Goal: Entertainment & Leisure: Consume media (video, audio)

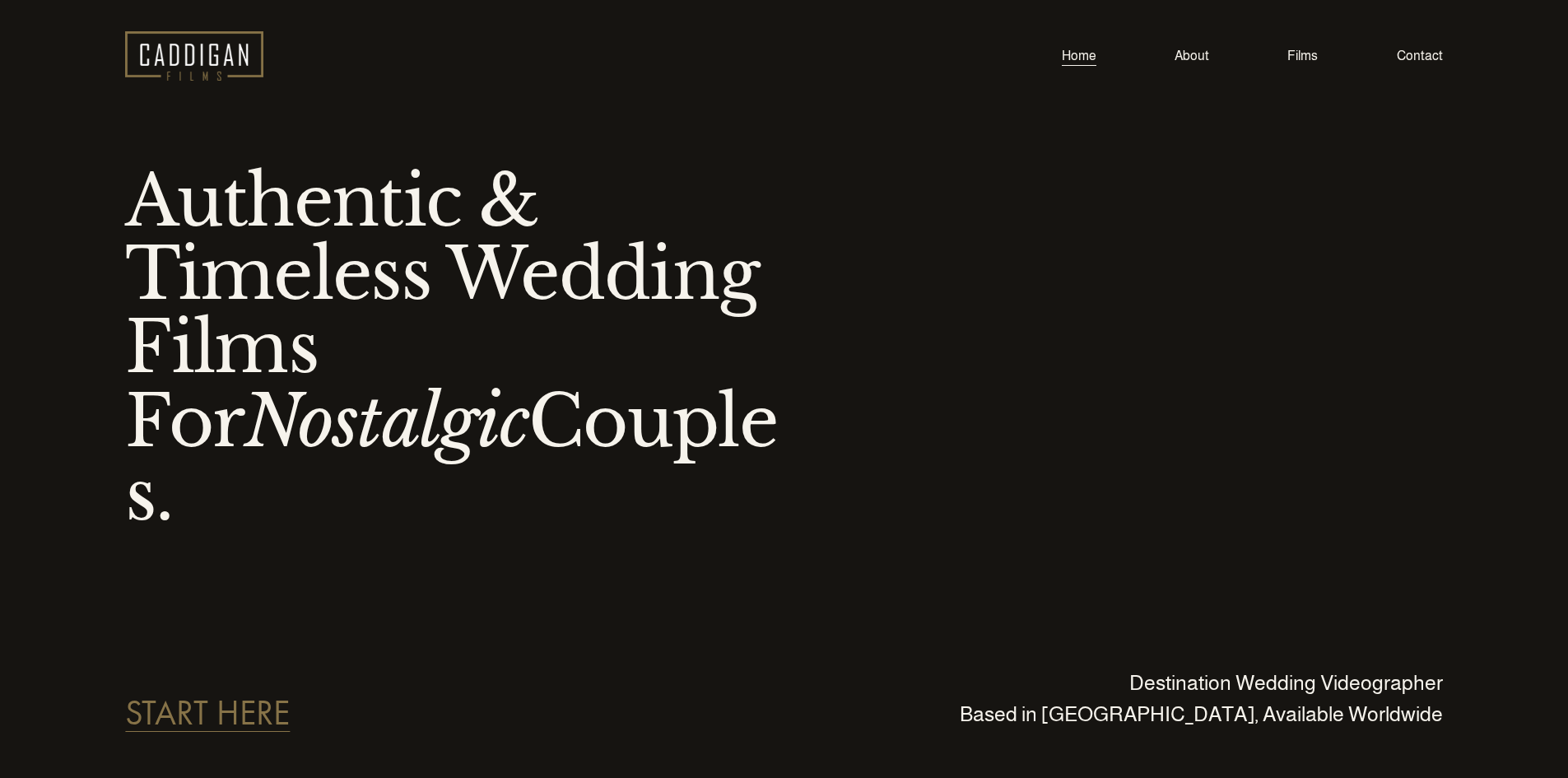
click at [1307, 58] on link "Films" at bounding box center [1303, 55] width 31 height 22
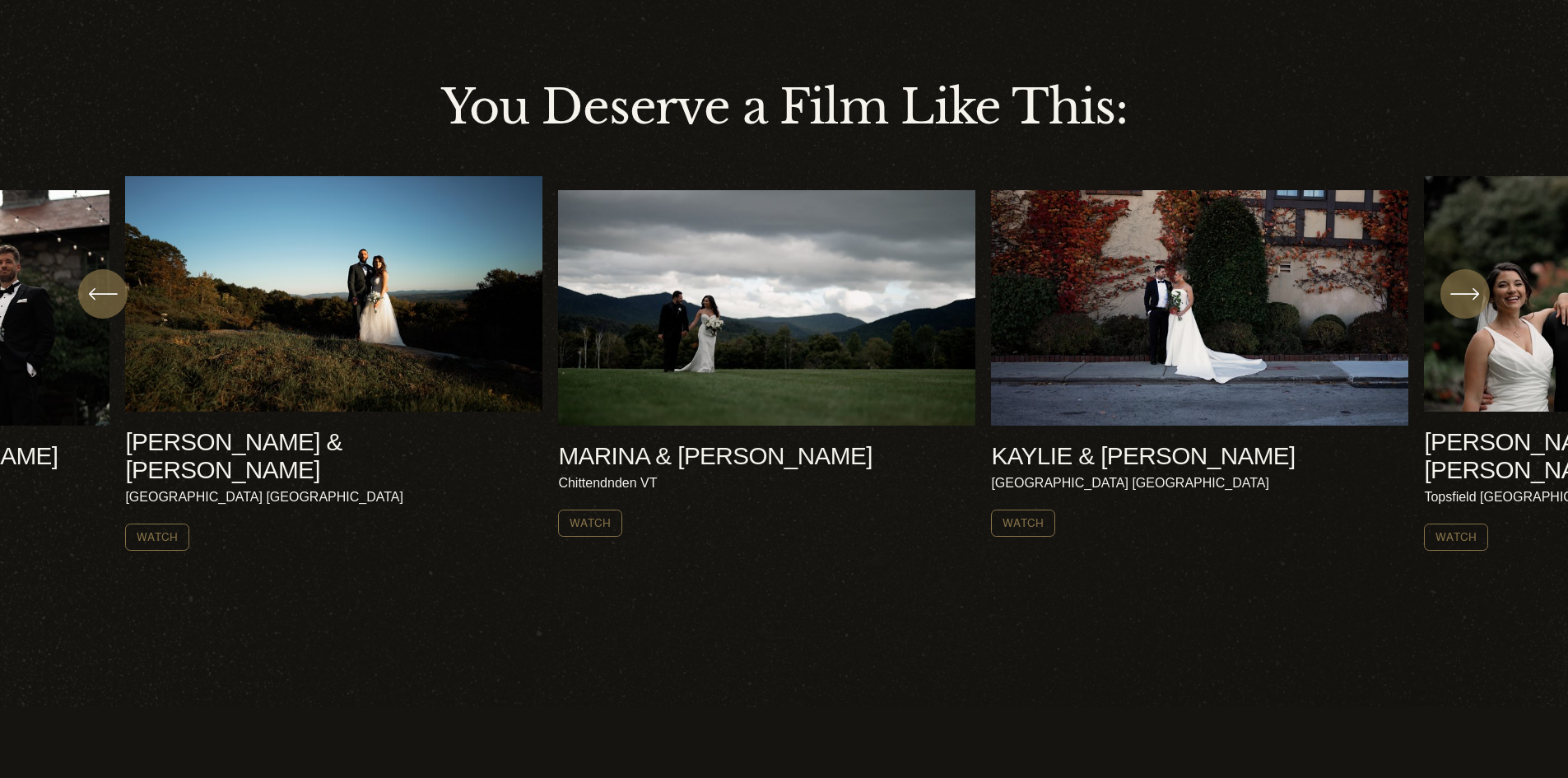
scroll to position [740, 0]
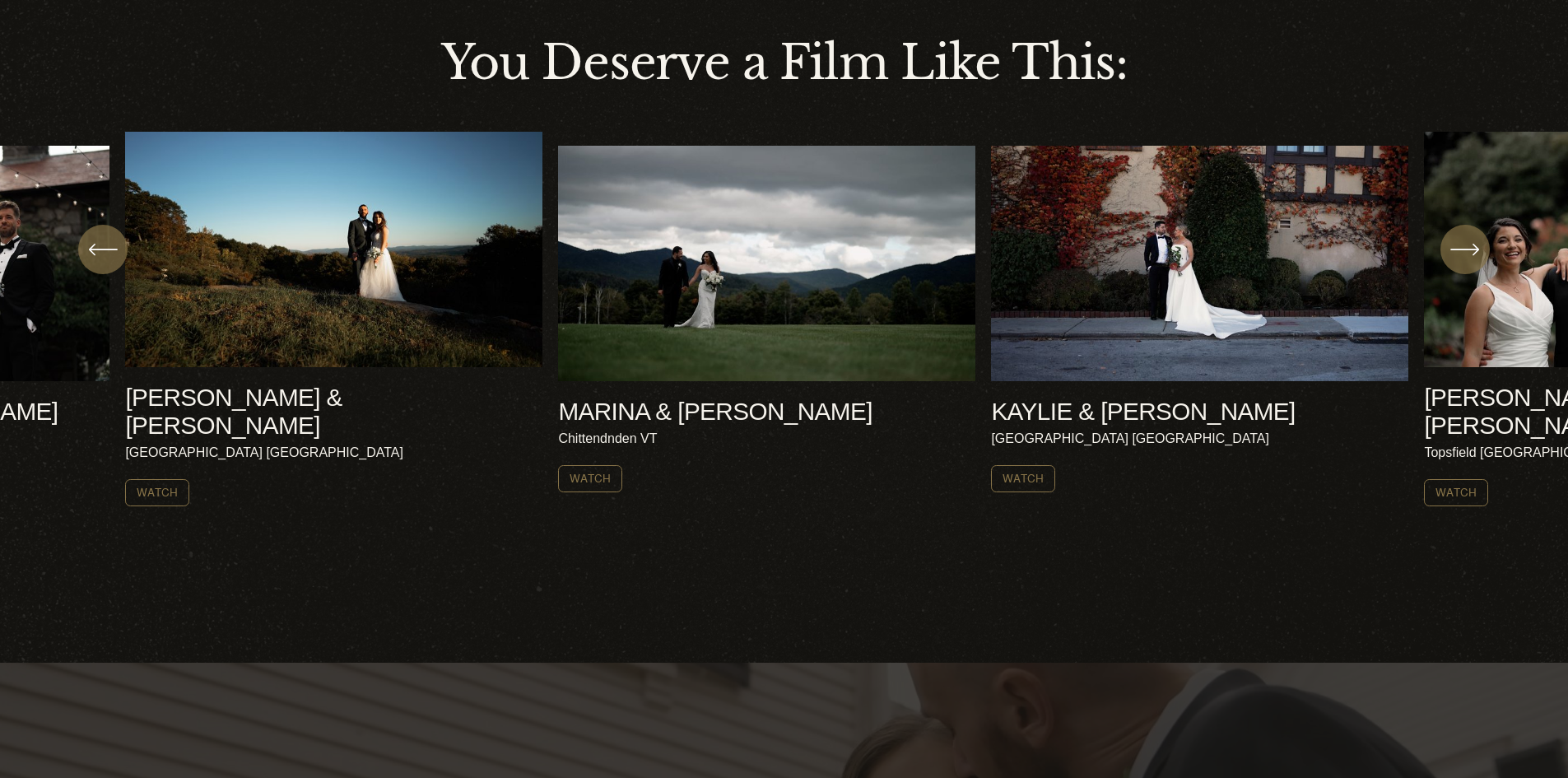
click at [1456, 261] on icon "\a \a \a Next\a \a" at bounding box center [1465, 249] width 30 height 30
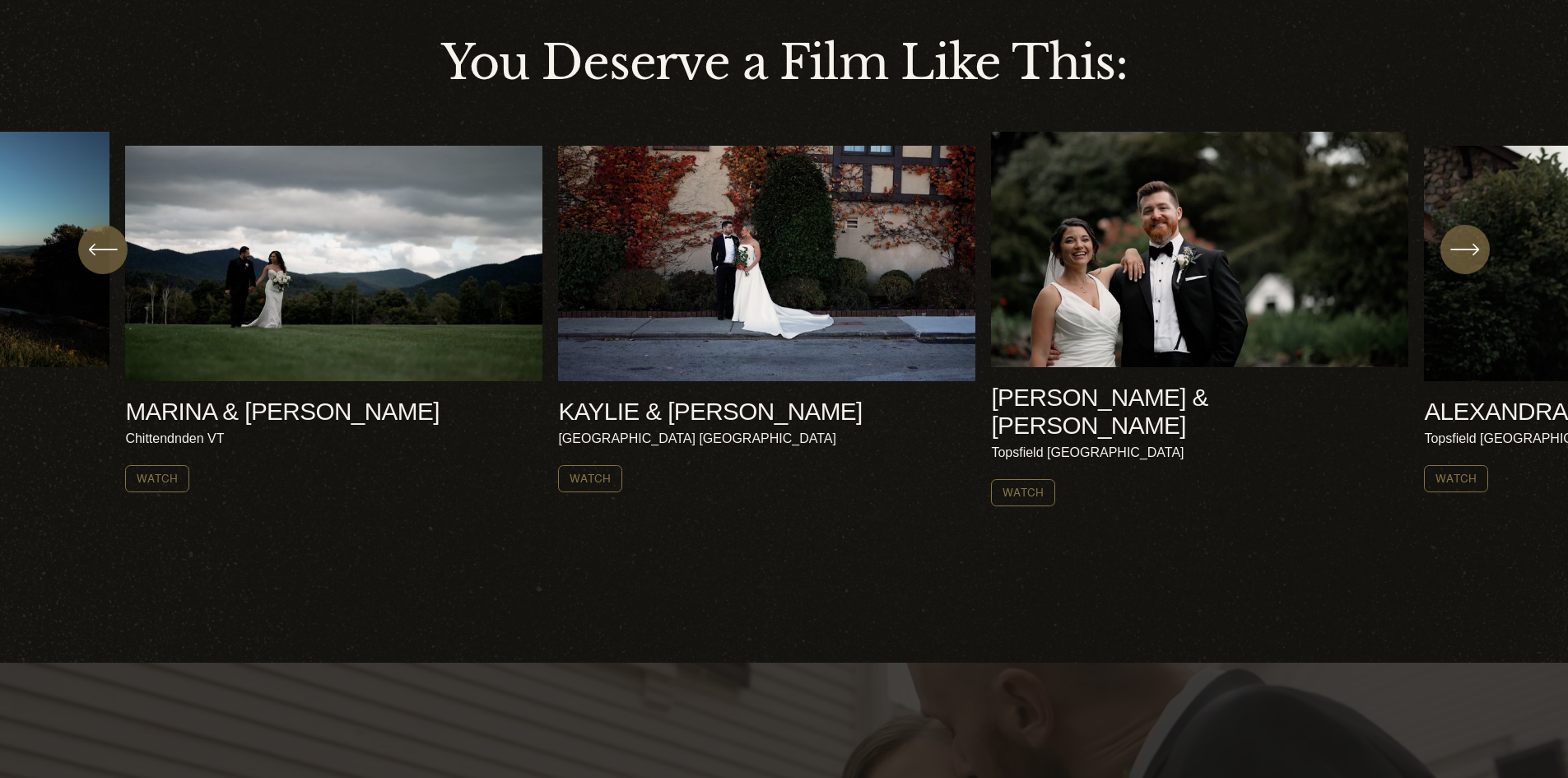
click at [93, 251] on icon "\a \a Previous\a \a \a" at bounding box center [102, 249] width 30 height 30
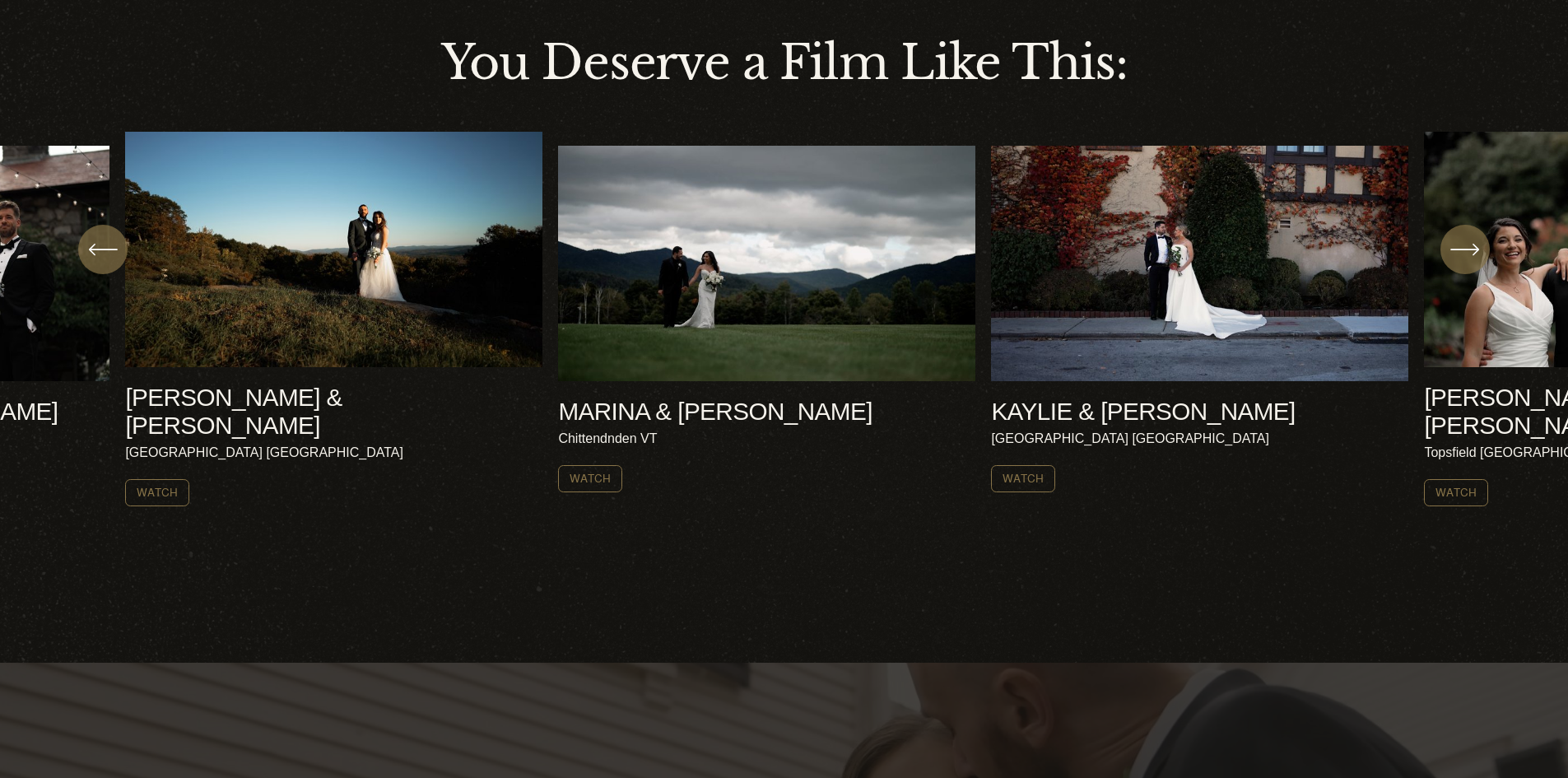
click at [353, 303] on ul "AMY & NICK Harrisville NH Watch" at bounding box center [783, 318] width 1316 height 374
click at [174, 479] on link "Watch" at bounding box center [157, 492] width 64 height 27
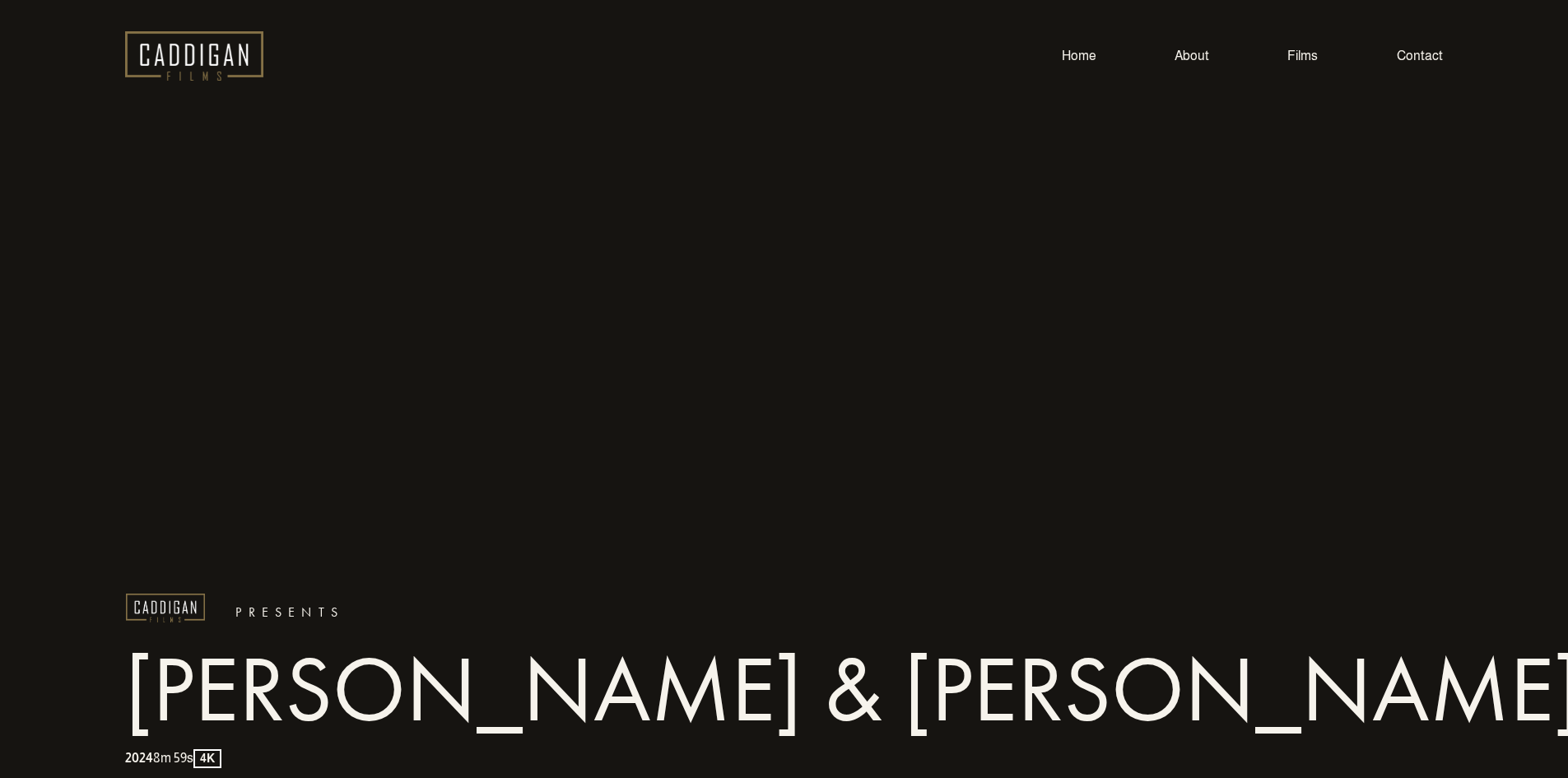
click at [1077, 62] on link "Home" at bounding box center [1078, 55] width 35 height 22
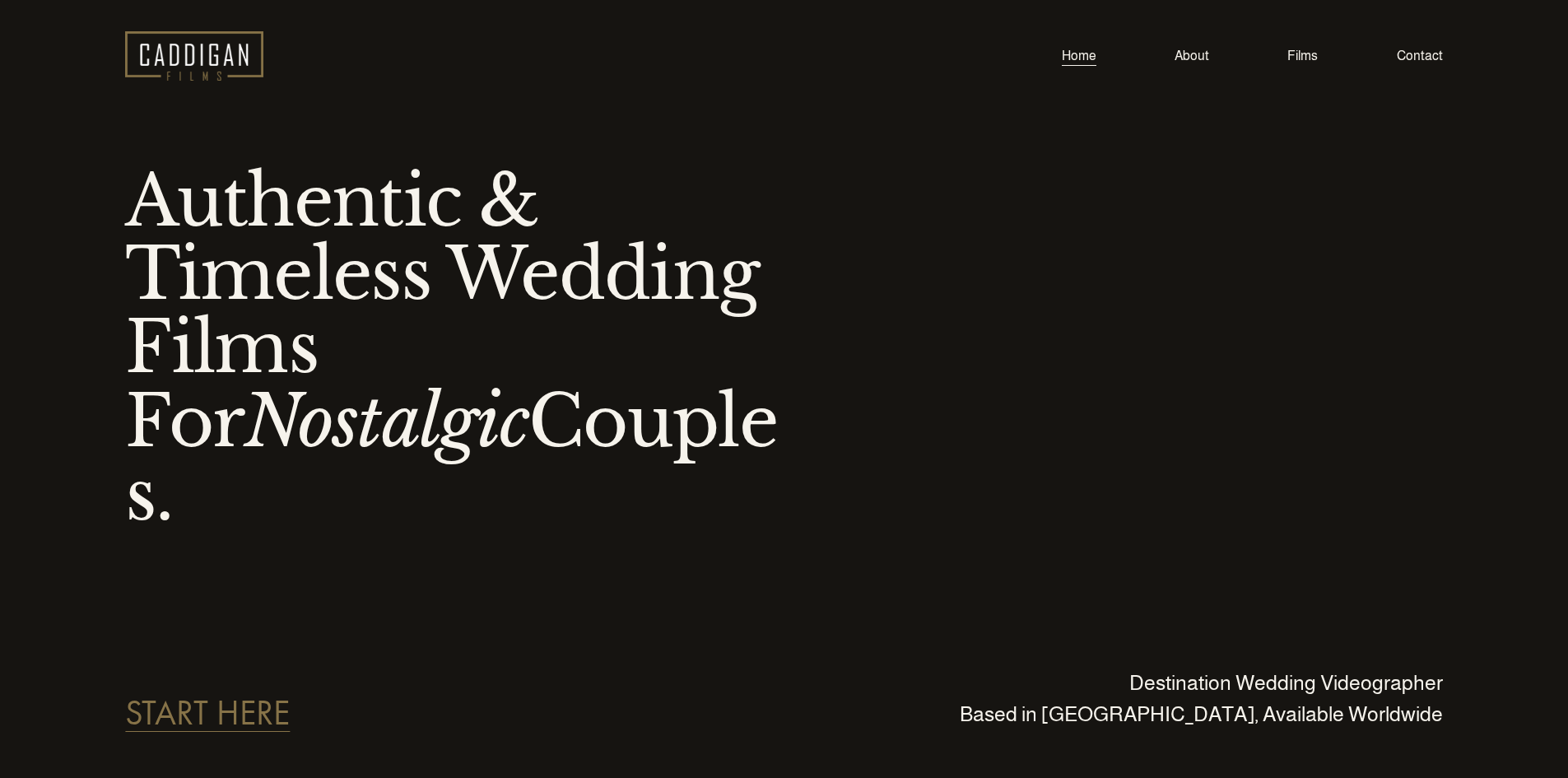
click at [1298, 61] on link "Films" at bounding box center [1303, 55] width 31 height 22
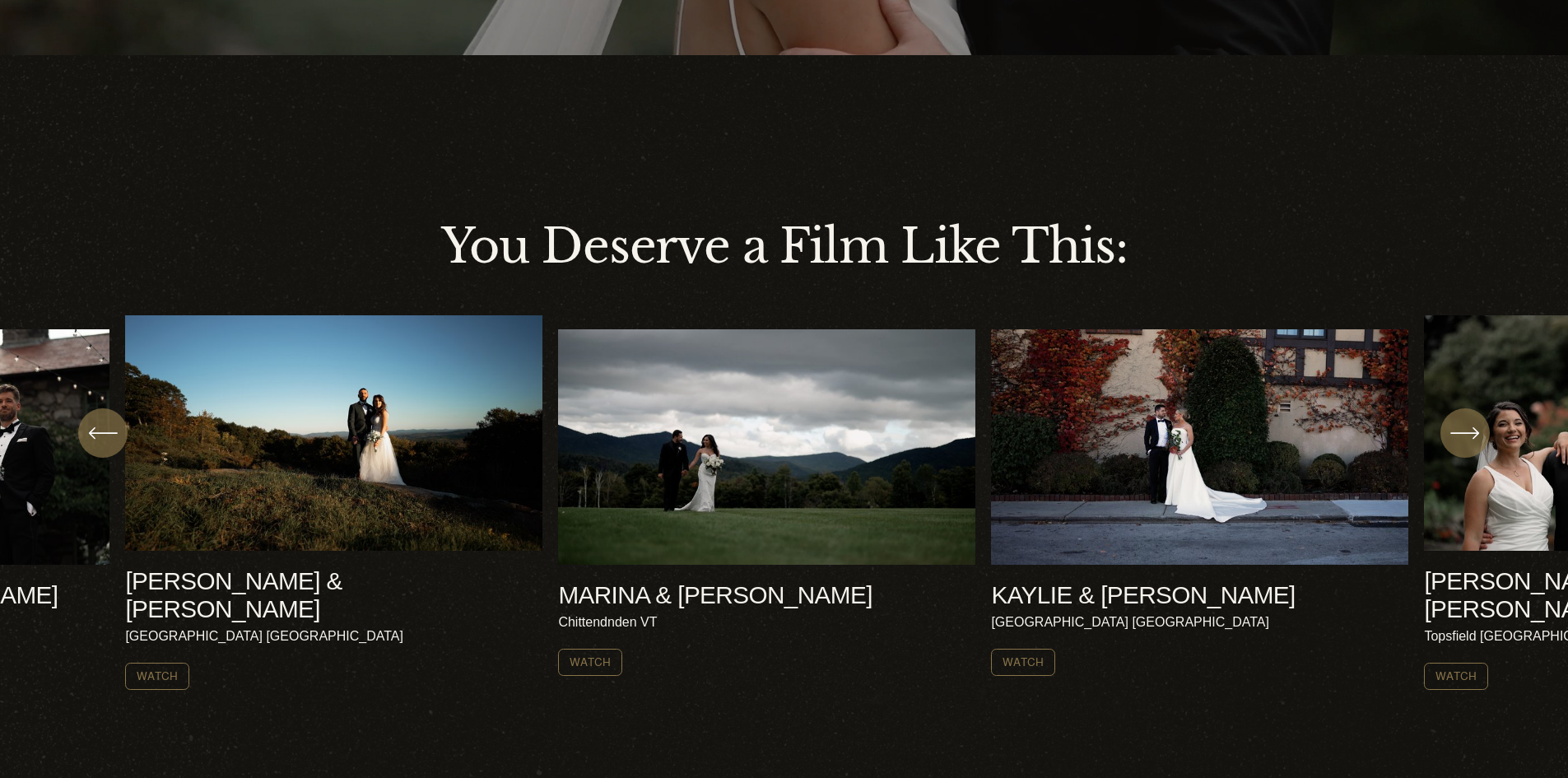
scroll to position [576, 0]
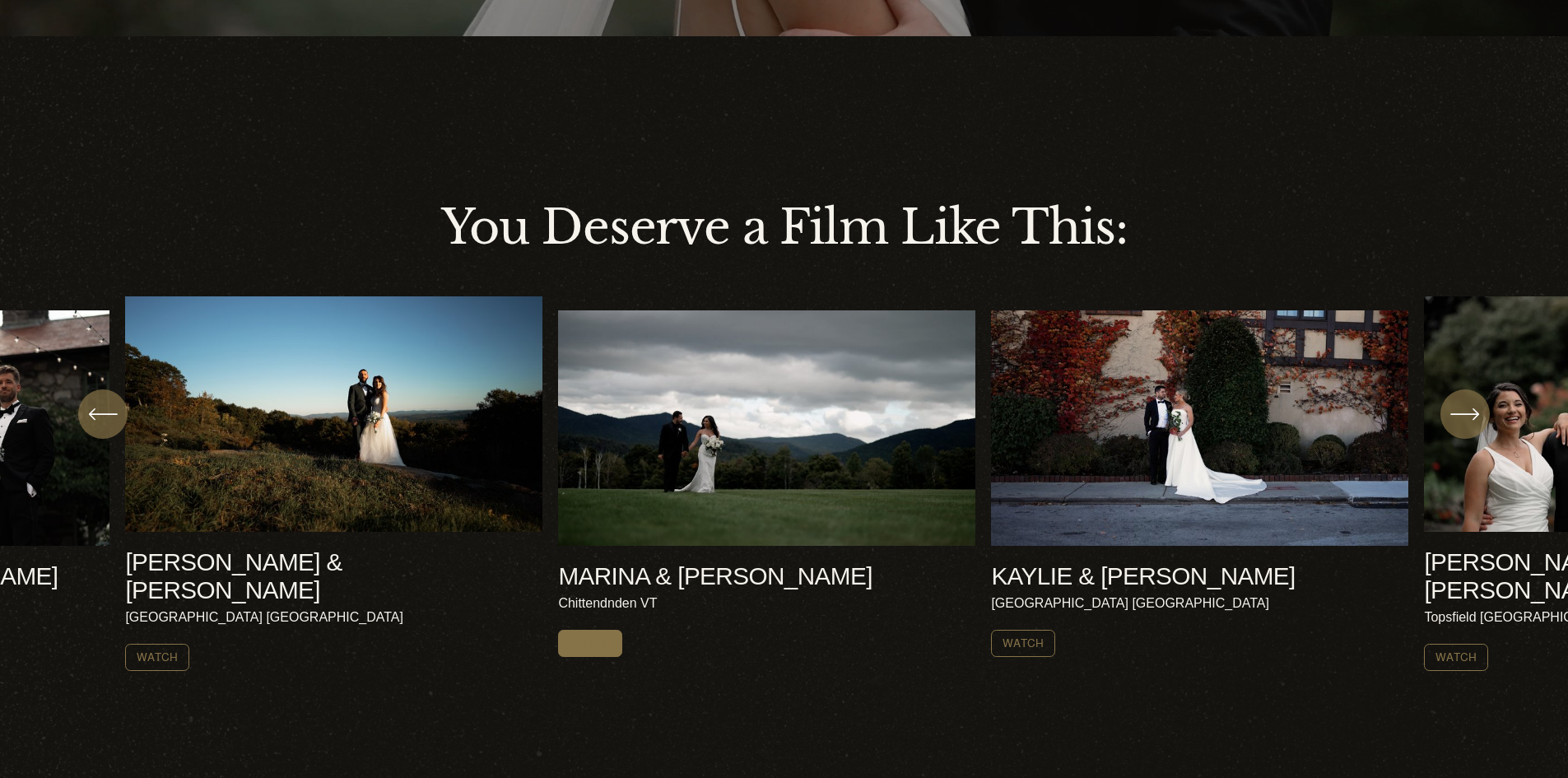
click at [601, 633] on link "Watch" at bounding box center [589, 643] width 64 height 27
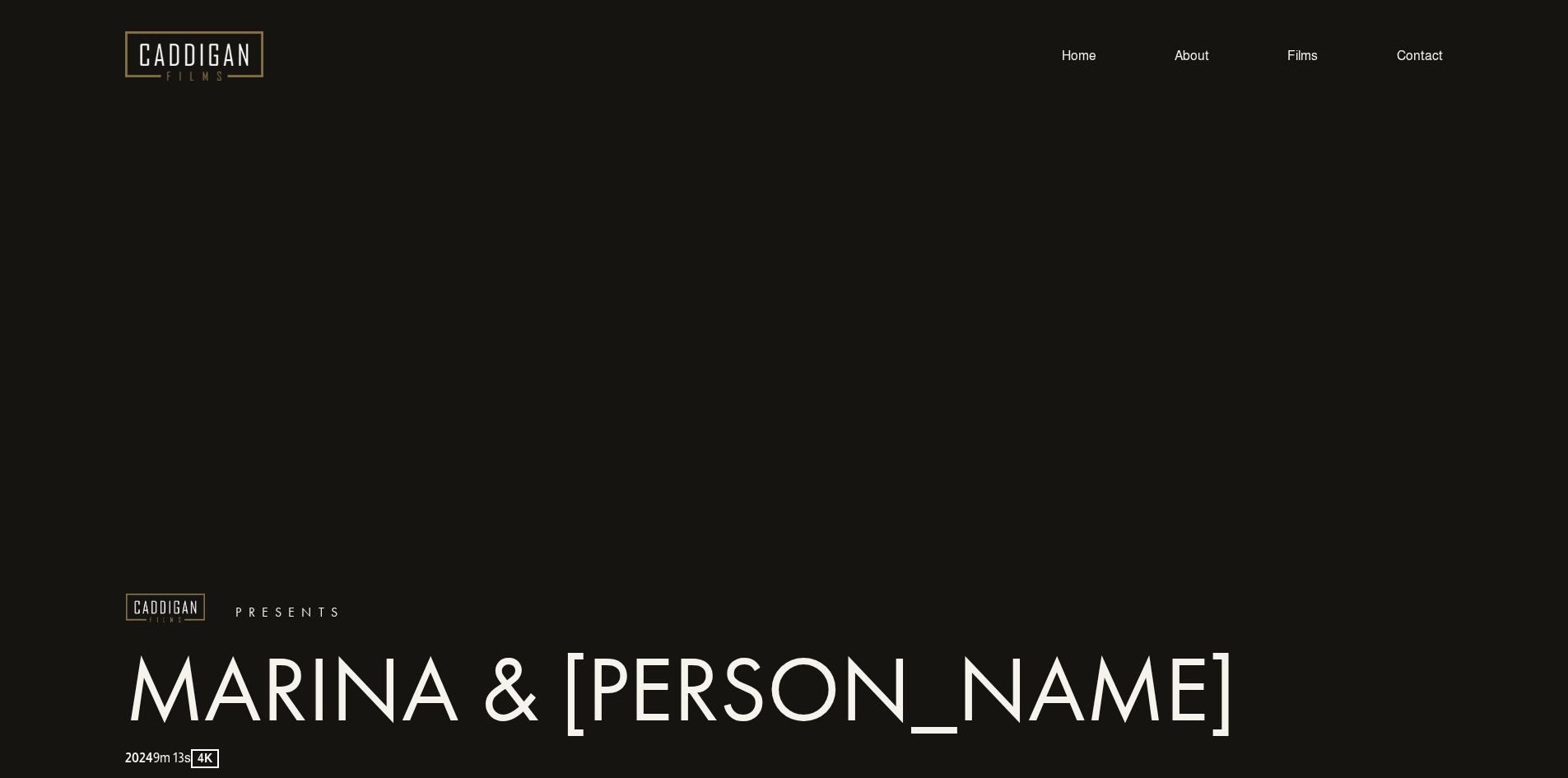
click at [1066, 55] on link "Home" at bounding box center [1078, 55] width 35 height 22
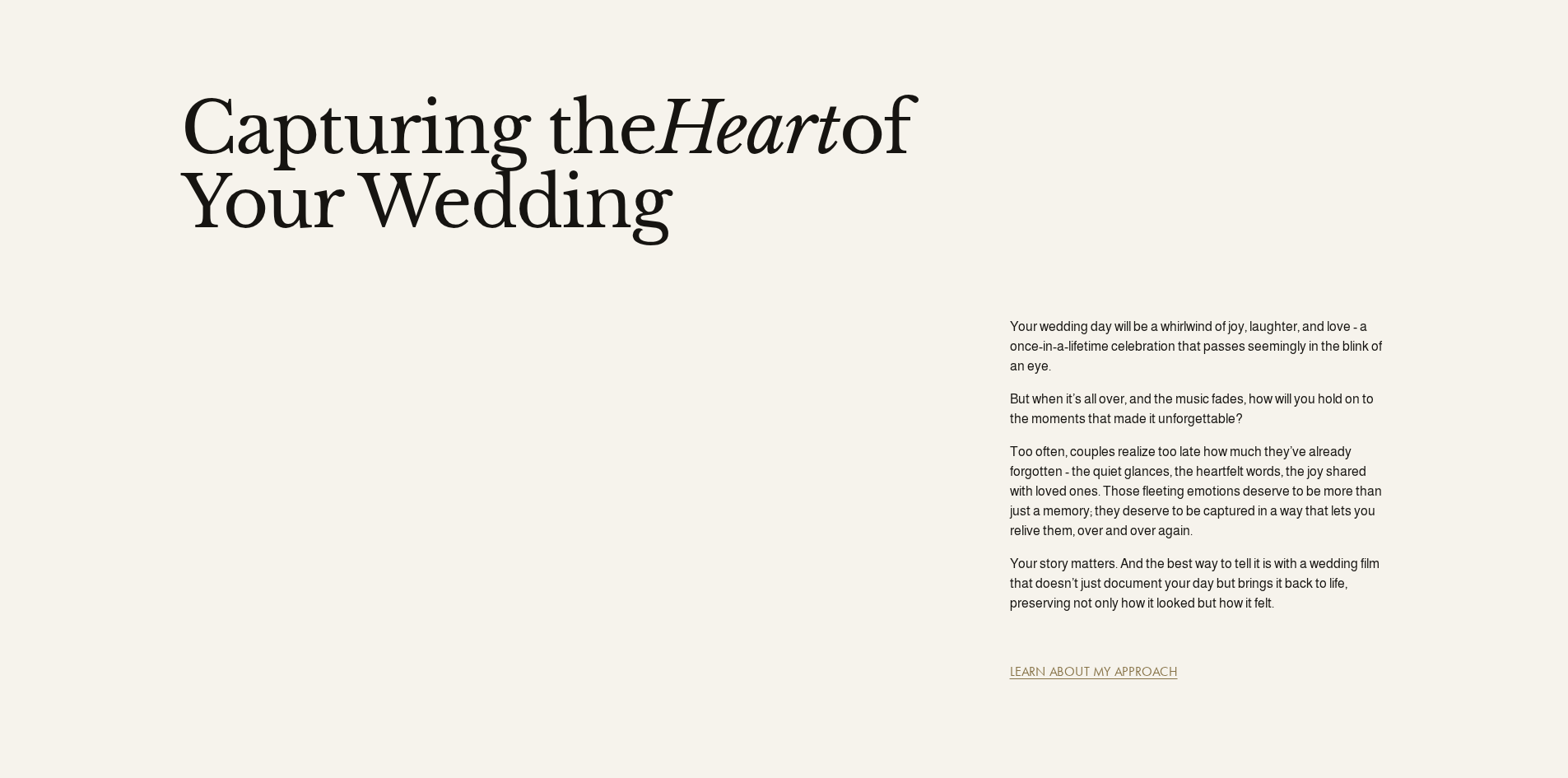
scroll to position [1070, 0]
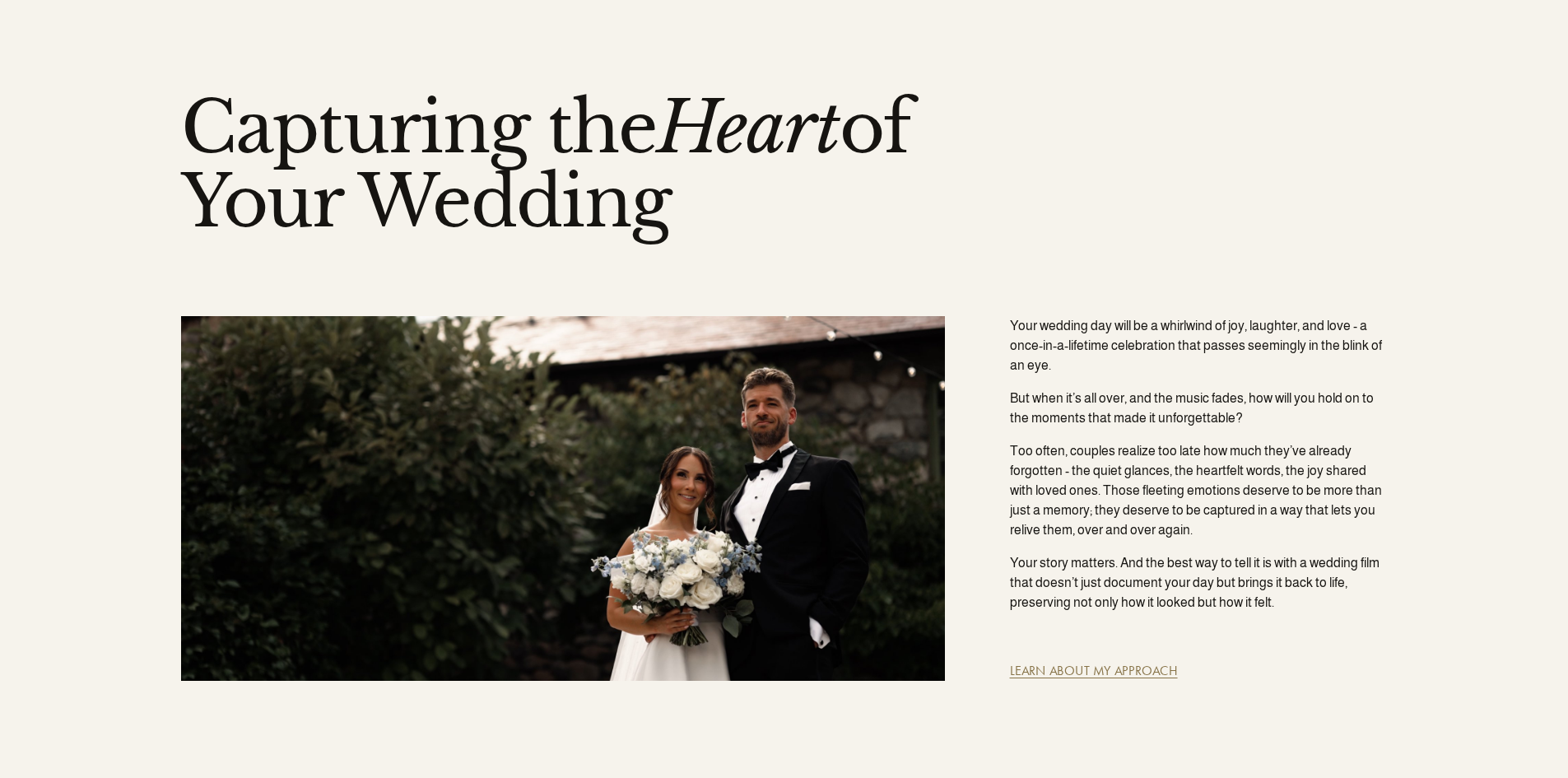
click at [1040, 663] on link "LEARN ABOUT MY APPROACH" at bounding box center [1094, 671] width 168 height 15
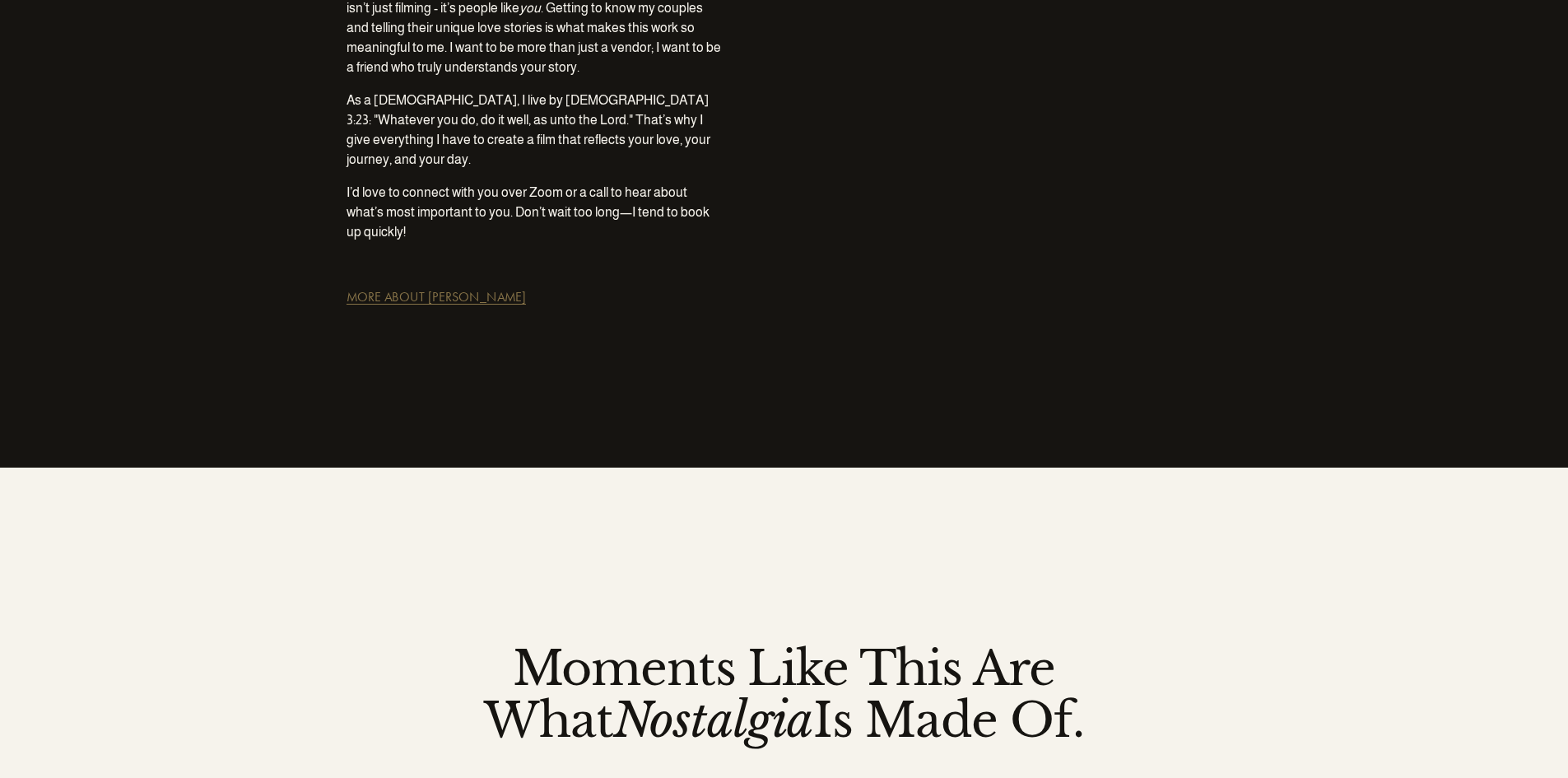
scroll to position [2140, 0]
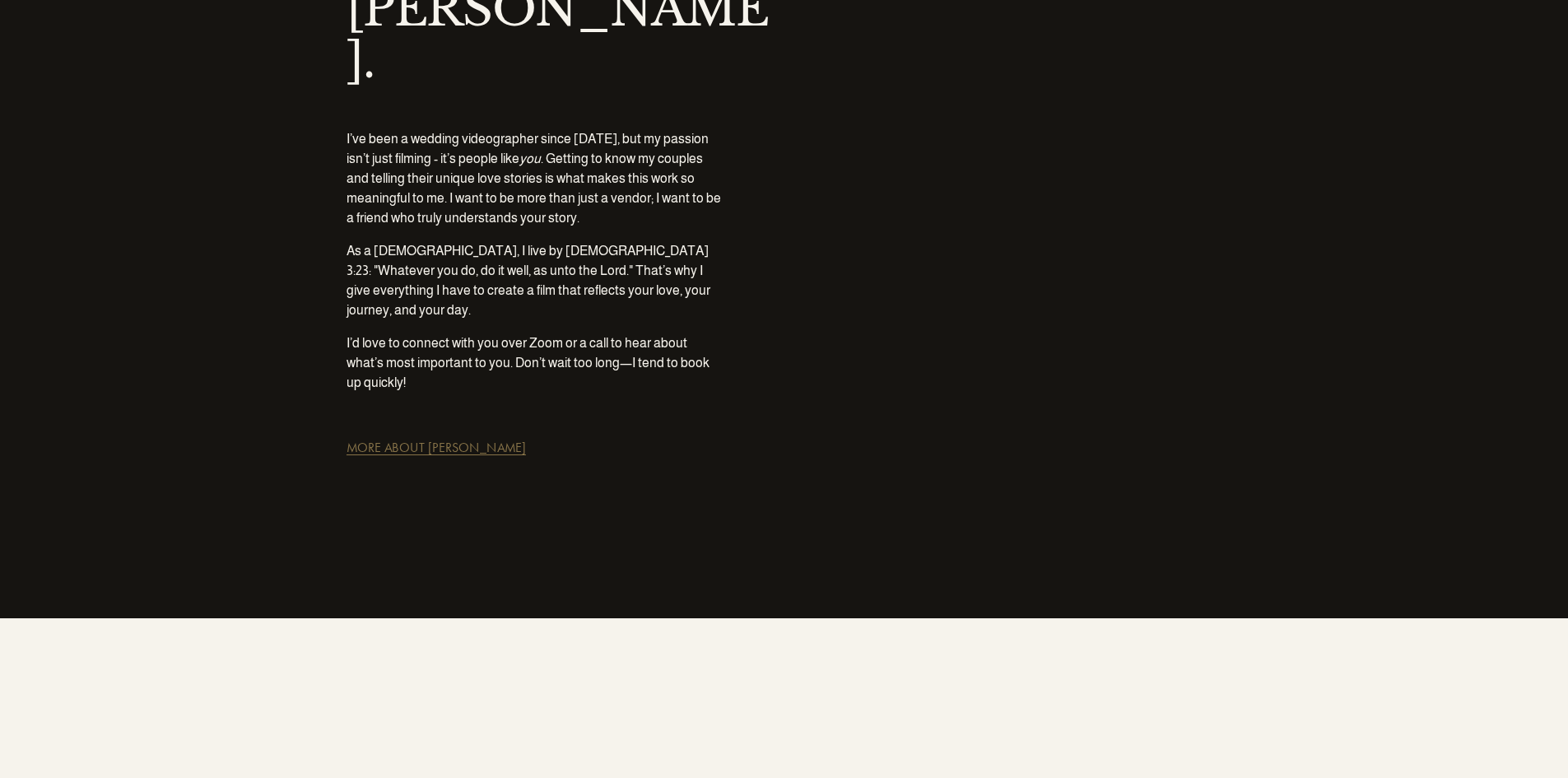
scroll to position [2140, 0]
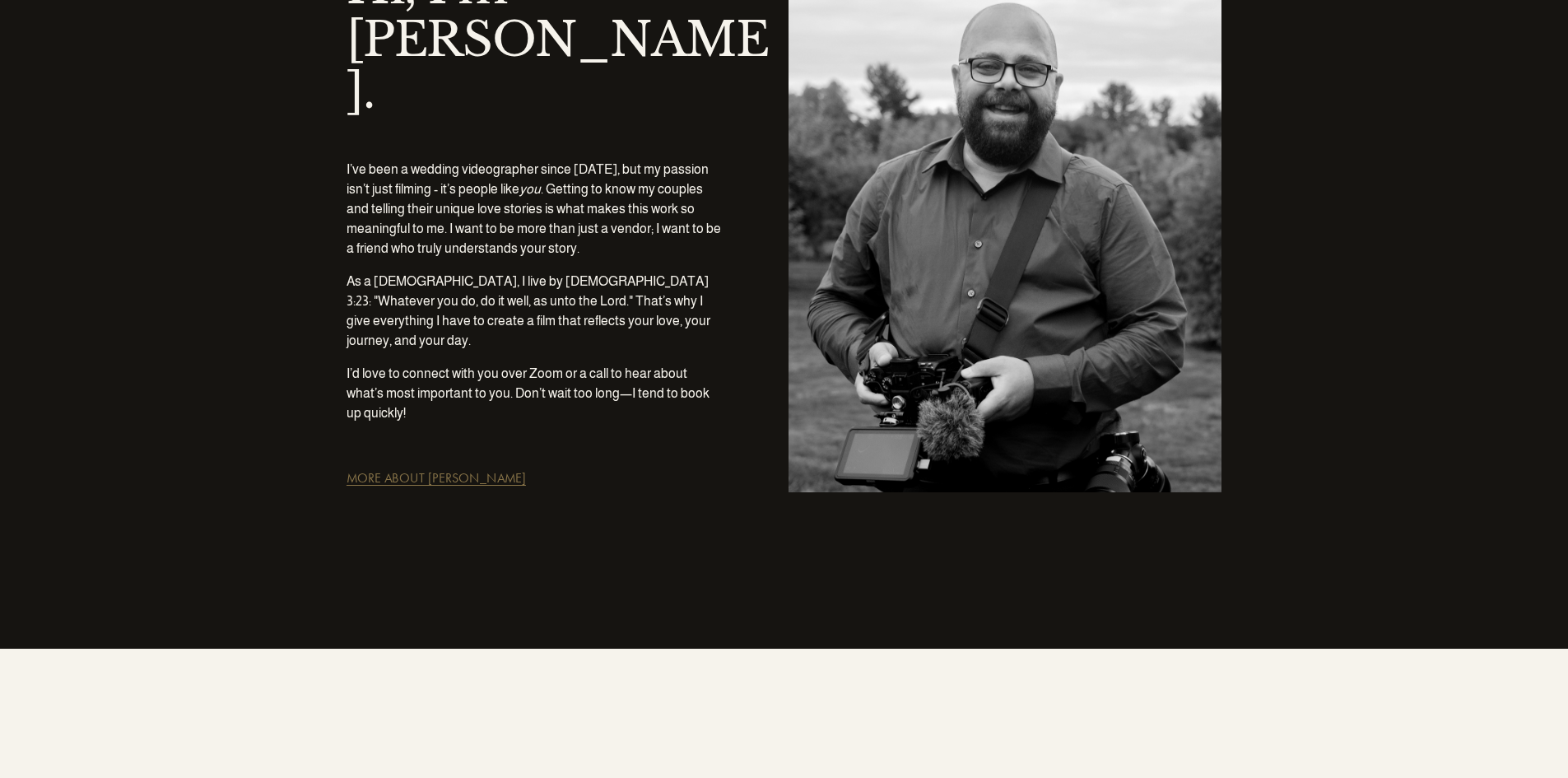
click at [439, 470] on link "MORE ABOUT [PERSON_NAME]" at bounding box center [436, 478] width 179 height 15
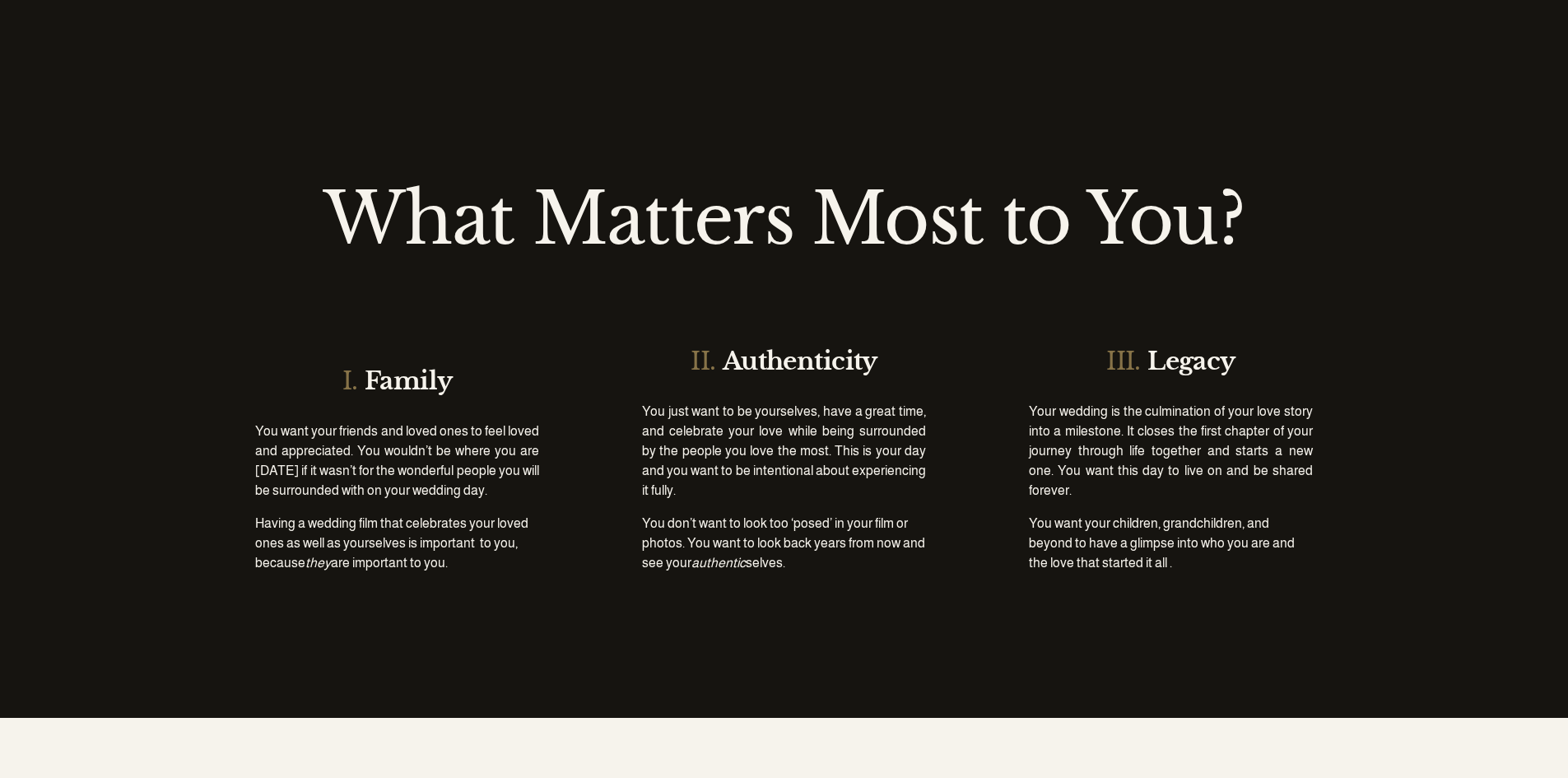
scroll to position [2222, 0]
